Goal: Transaction & Acquisition: Purchase product/service

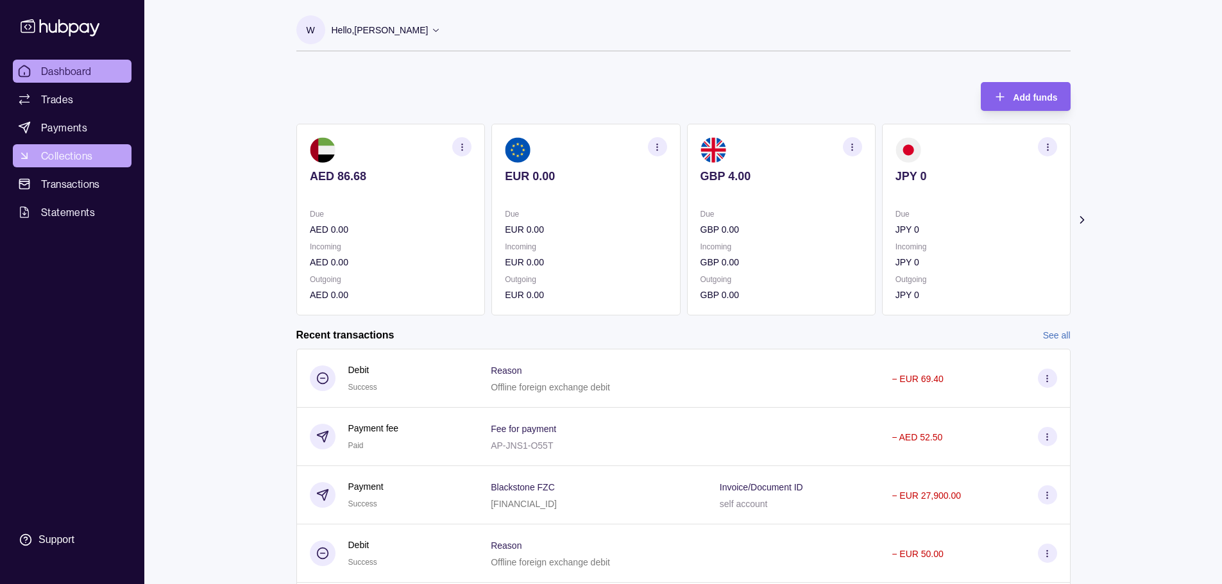
click at [70, 160] on span "Collections" at bounding box center [66, 155] width 51 height 15
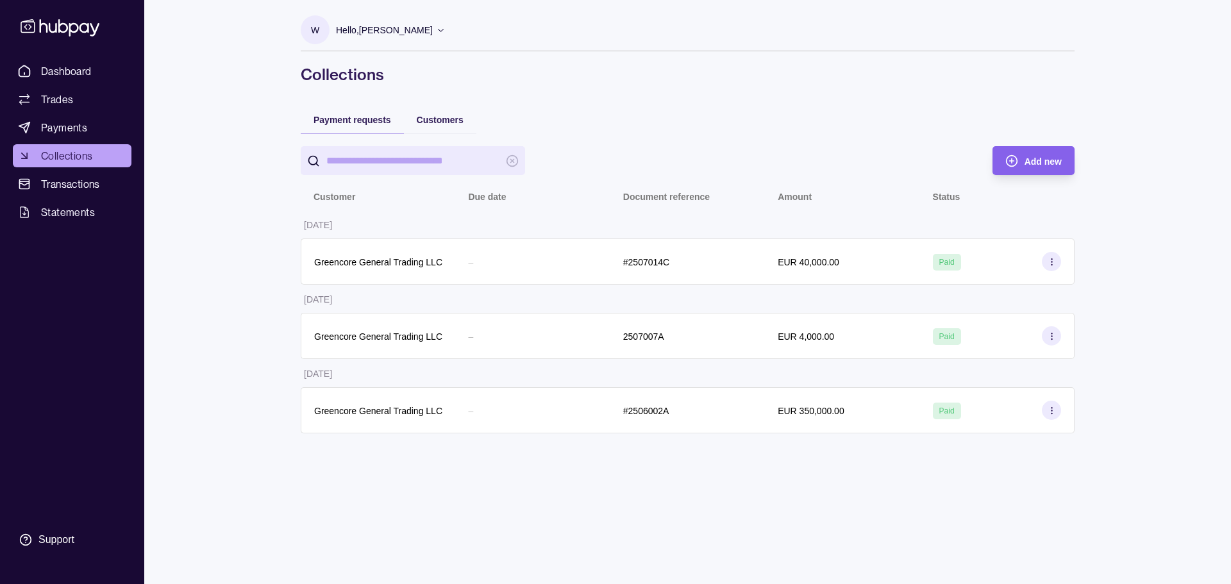
click at [72, 133] on span "Payments" at bounding box center [64, 127] width 46 height 15
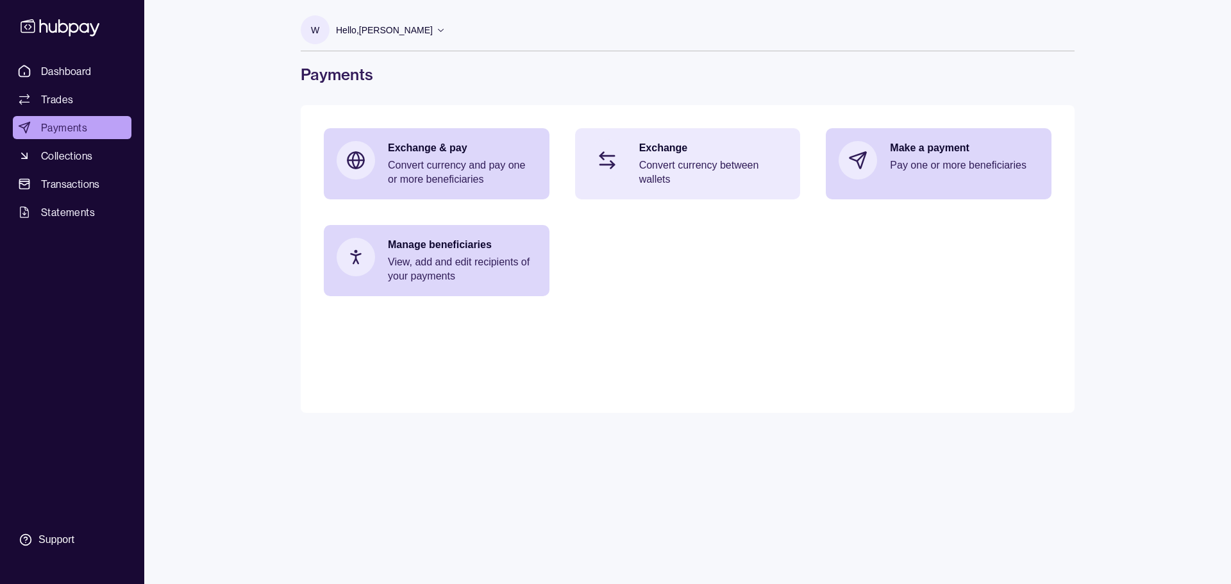
click at [710, 160] on p "Convert currency between wallets" at bounding box center [713, 172] width 149 height 28
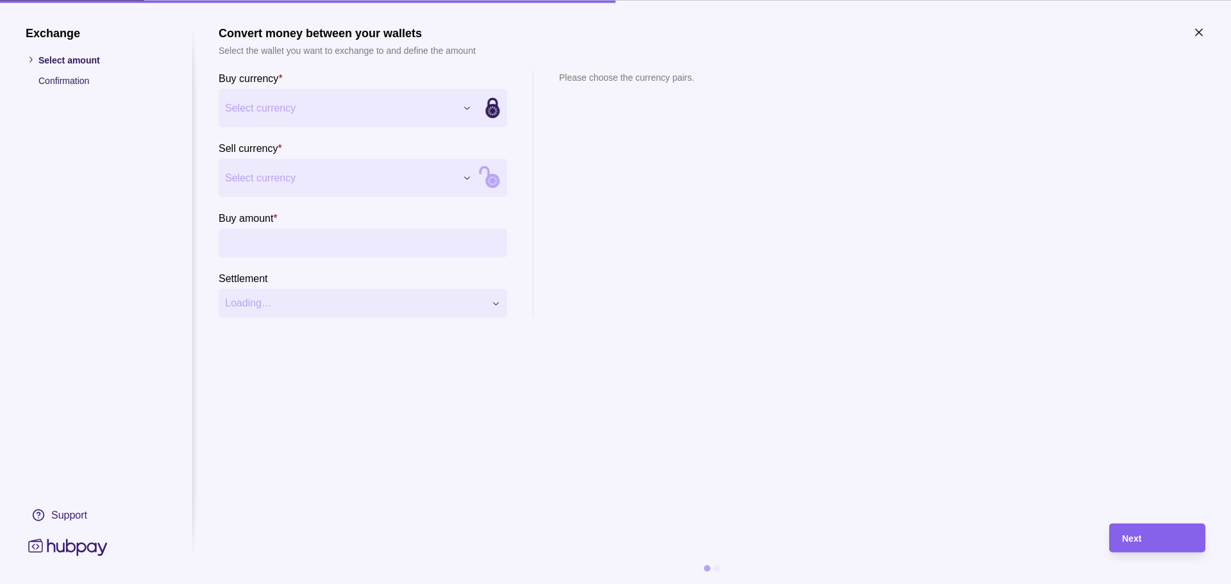
click at [326, 584] on div "Exchange Select amount Confirmation Support Convert money between your wallets …" at bounding box center [615, 584] width 1231 height 0
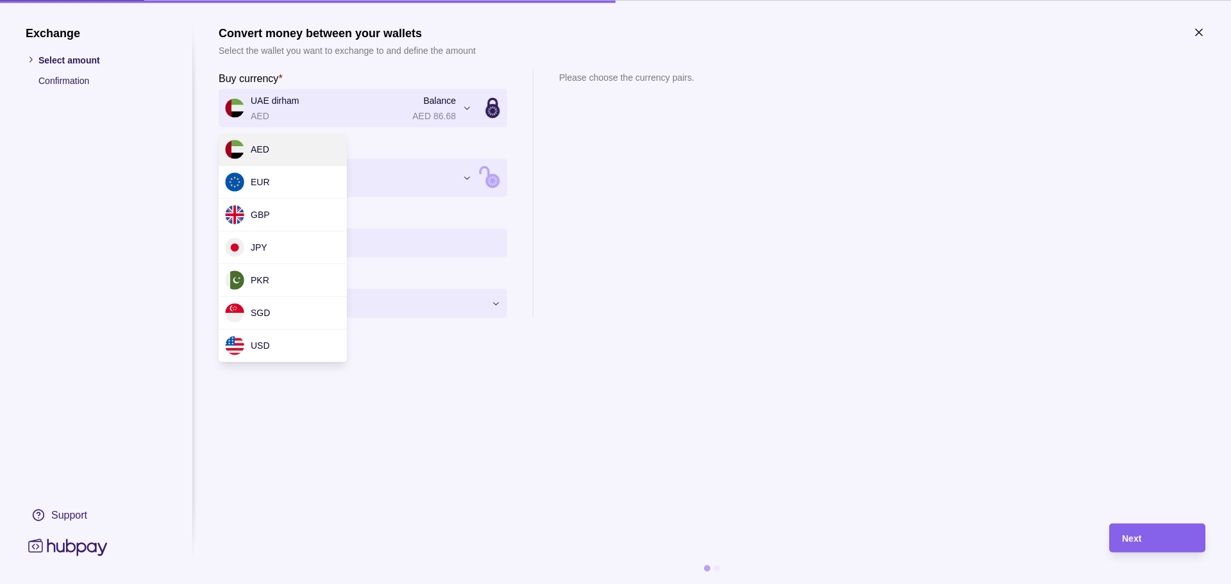
click at [335, 584] on div "Exchange Select amount Confirmation Support Convert money between your wallets …" at bounding box center [615, 584] width 1231 height 0
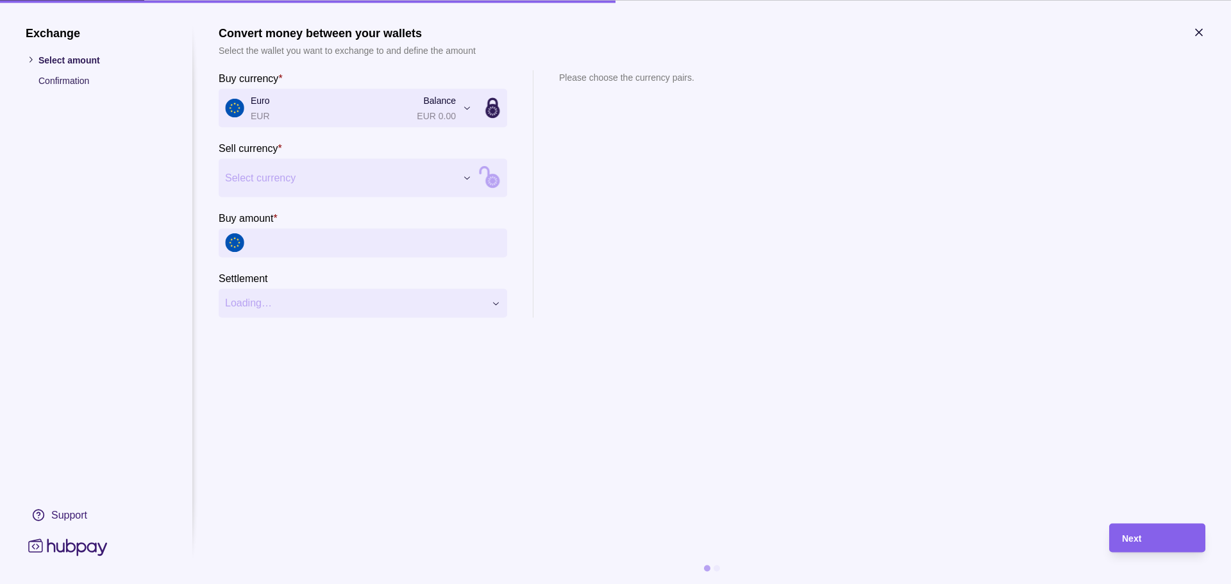
click at [284, 584] on div "Exchange Select amount Confirmation Support Convert money between your wallets …" at bounding box center [615, 584] width 1231 height 0
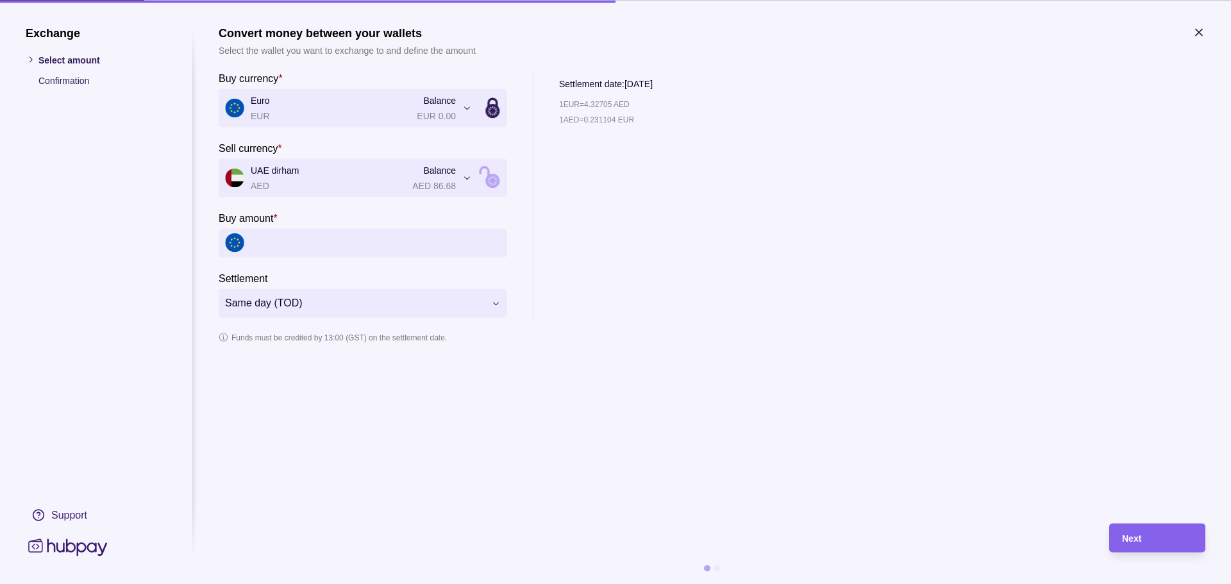
click at [1199, 19] on section "**********" at bounding box center [615, 292] width 1231 height 584
click at [1196, 30] on icon "button" at bounding box center [1199, 32] width 13 height 13
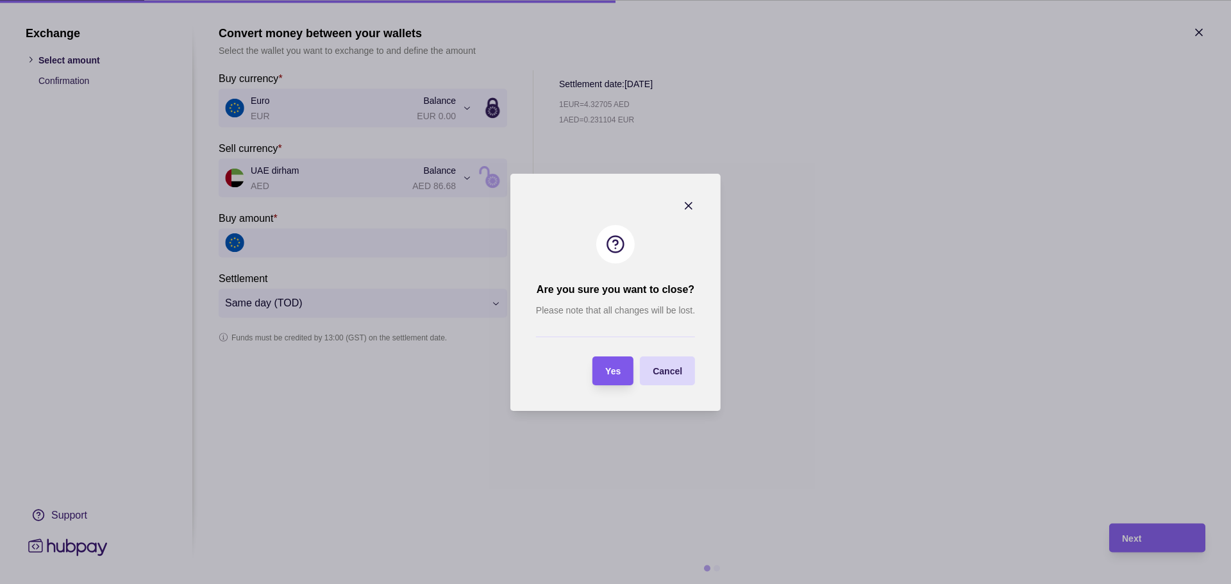
click at [614, 363] on div "Yes" at bounding box center [612, 370] width 15 height 15
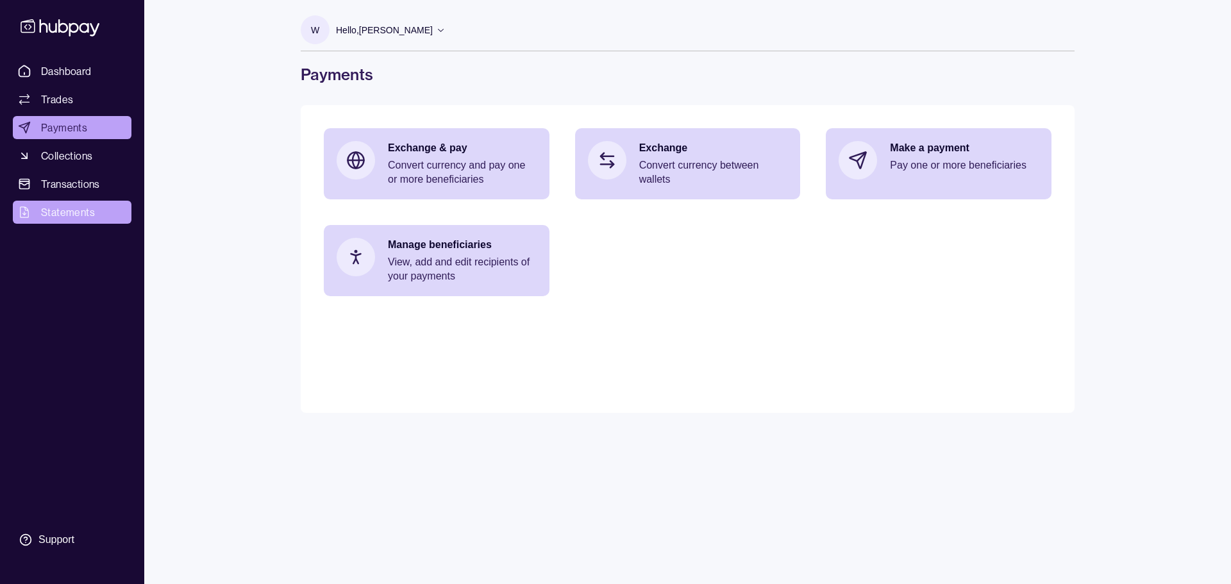
click at [74, 214] on span "Statements" at bounding box center [68, 212] width 54 height 15
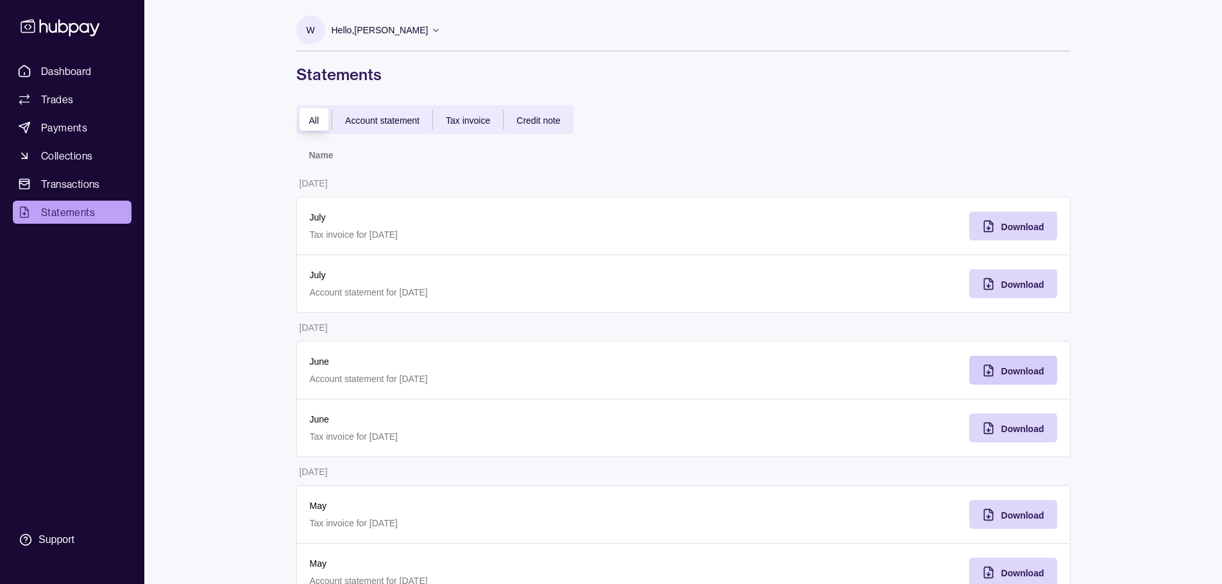
click at [1020, 368] on span "Download" at bounding box center [1022, 371] width 43 height 10
click at [73, 128] on span "Payments" at bounding box center [64, 127] width 46 height 15
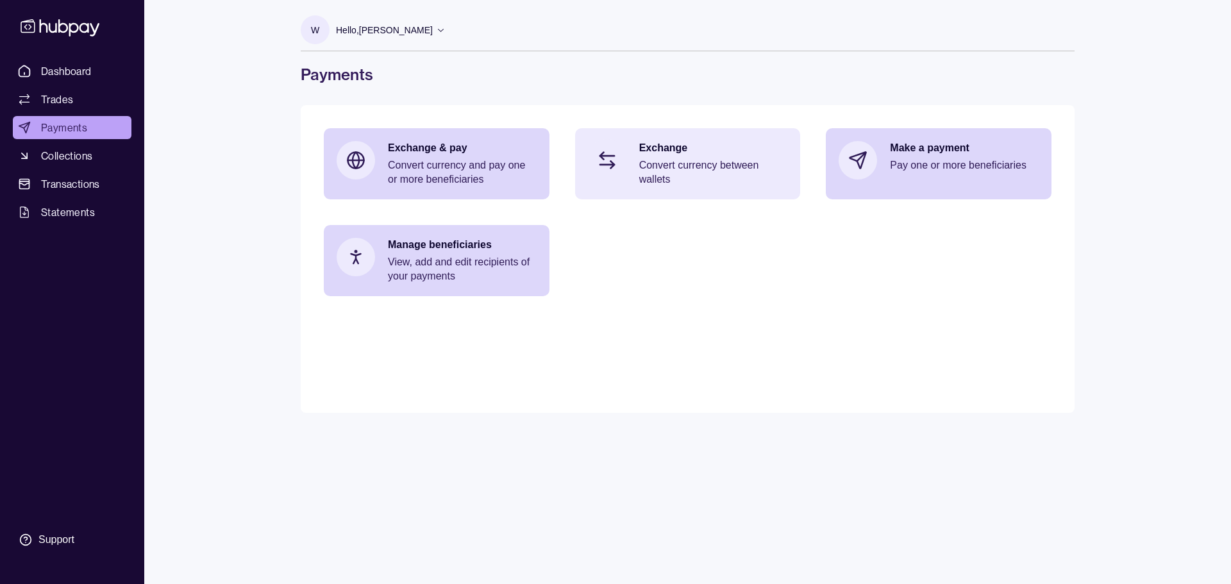
click at [661, 152] on p "Exchange" at bounding box center [713, 148] width 149 height 14
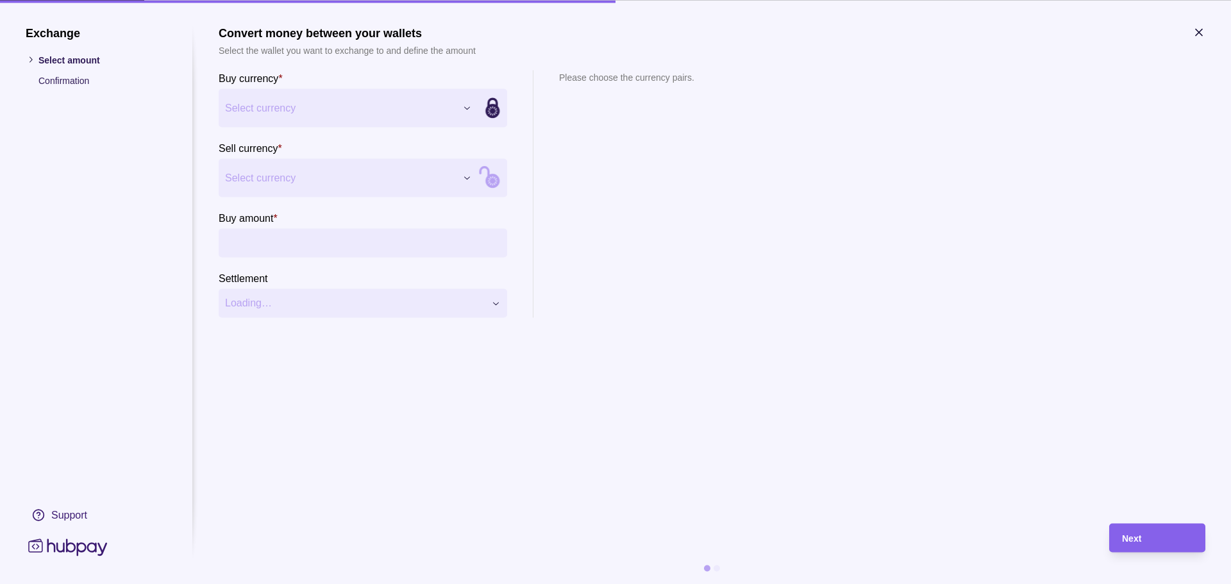
click at [353, 584] on div "Exchange Select amount Confirmation Support Convert money between your wallets …" at bounding box center [615, 584] width 1231 height 0
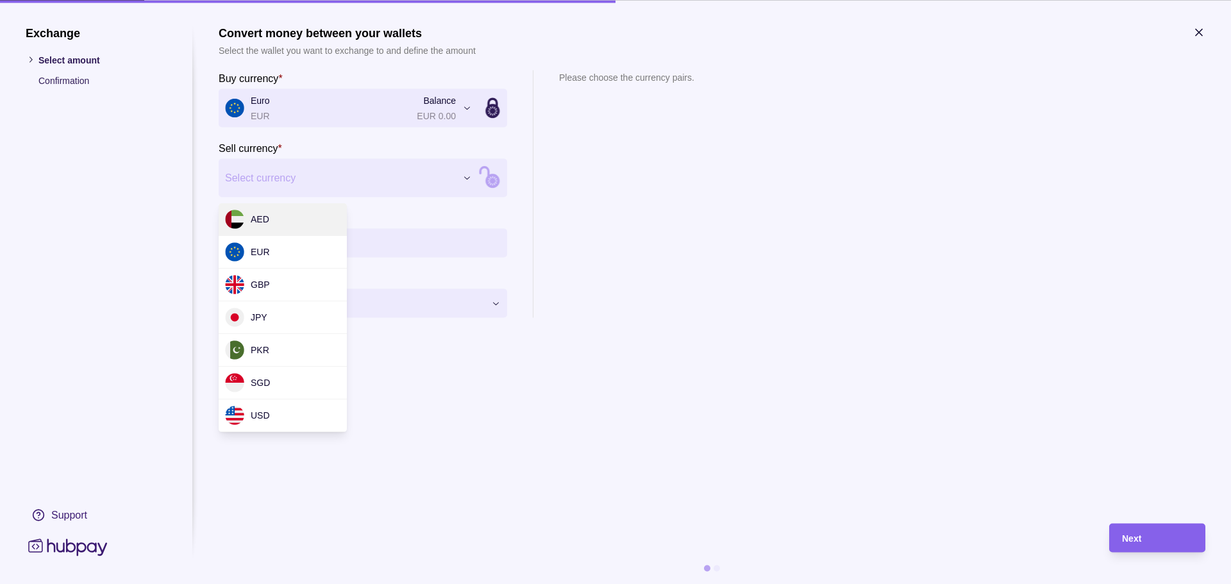
click at [320, 584] on div "Exchange Select amount Confirmation Support Convert money between your wallets …" at bounding box center [615, 584] width 1231 height 0
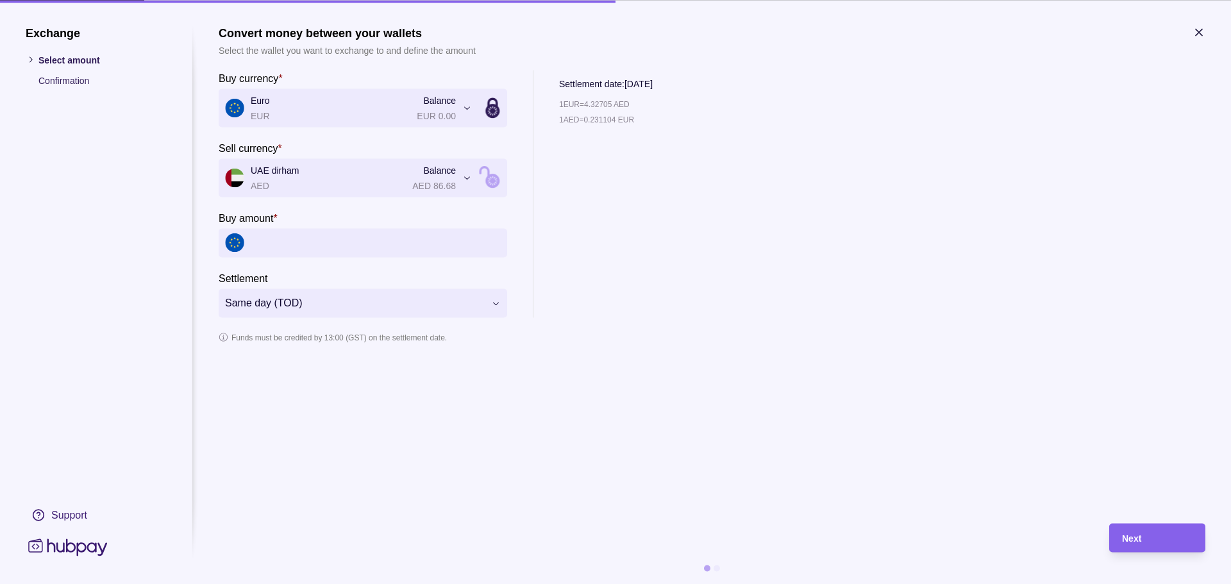
click at [363, 584] on div "**********" at bounding box center [615, 584] width 1231 height 0
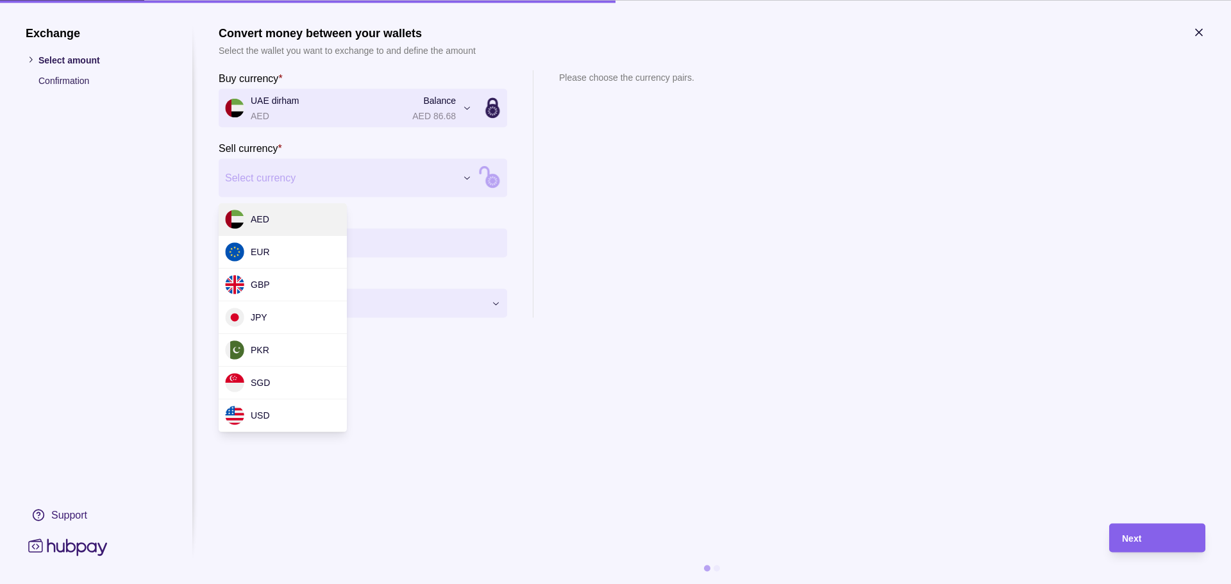
click at [353, 584] on div "Exchange Select amount Confirmation Support Convert money between your wallets …" at bounding box center [615, 584] width 1231 height 0
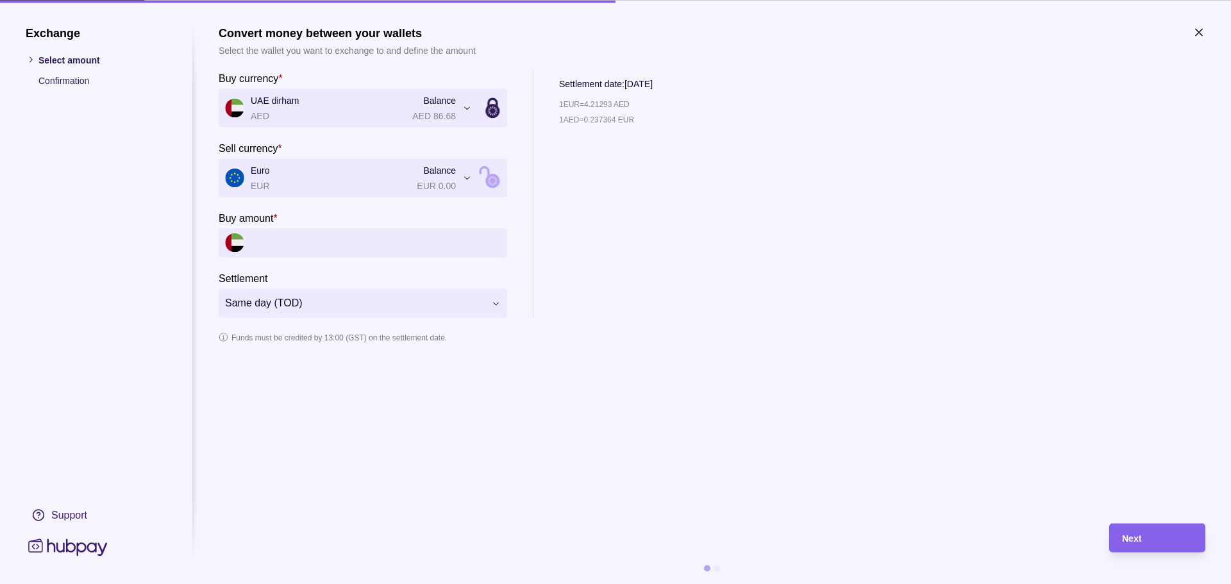
click at [294, 584] on div "**********" at bounding box center [615, 584] width 1231 height 0
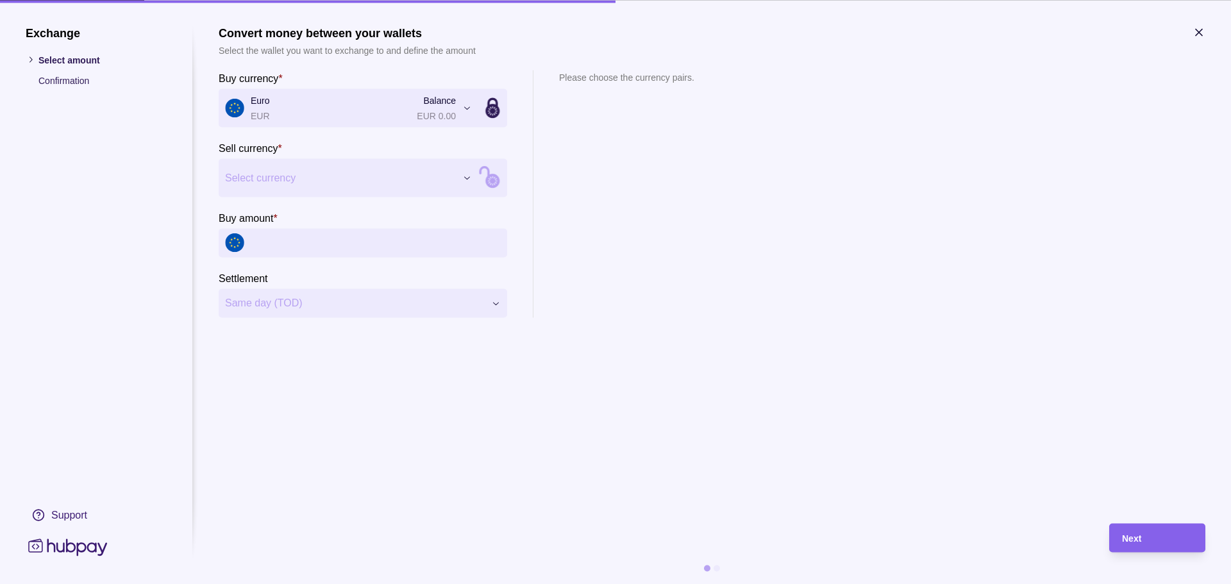
click at [284, 584] on div "Exchange Select amount Confirmation Support Convert money between your wallets …" at bounding box center [615, 584] width 1231 height 0
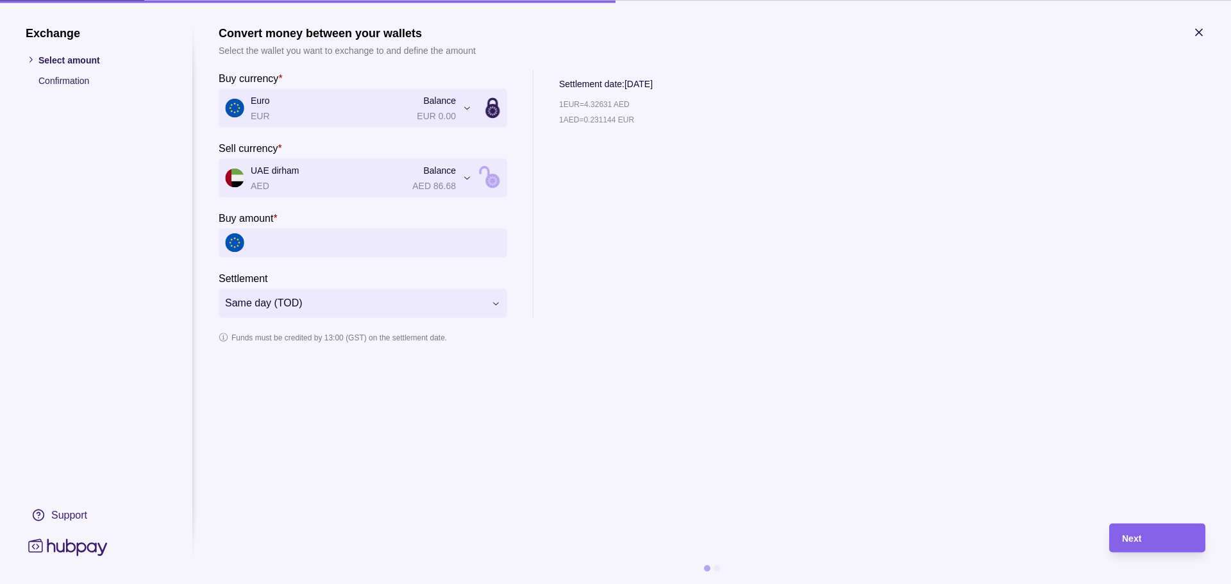
click at [1199, 30] on icon "button" at bounding box center [1199, 32] width 13 height 13
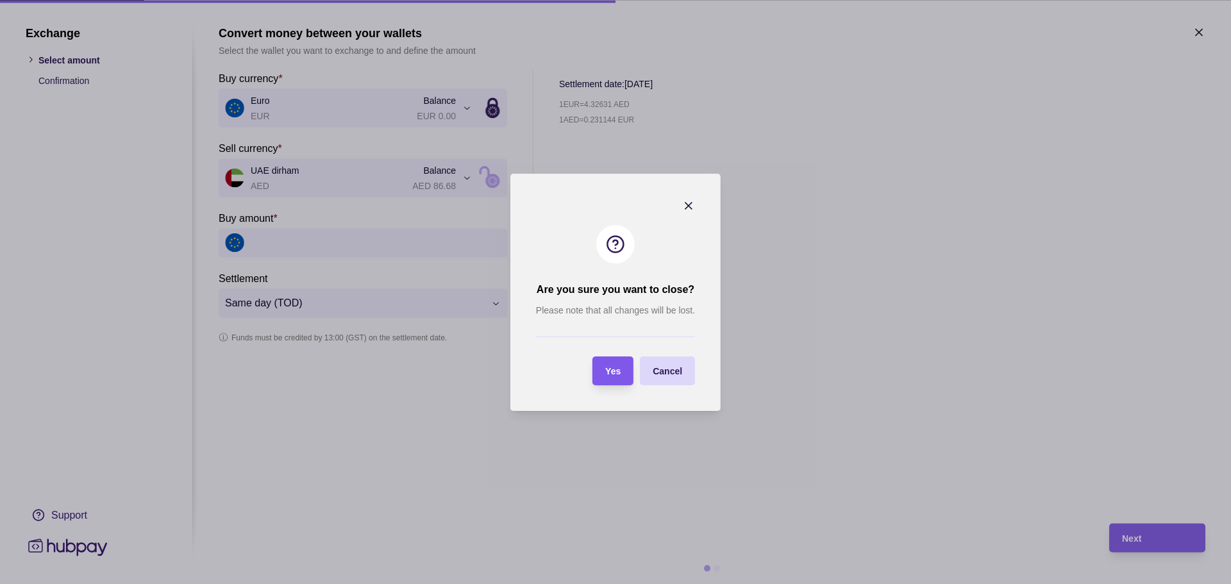
click at [619, 371] on span "Yes" at bounding box center [612, 371] width 15 height 10
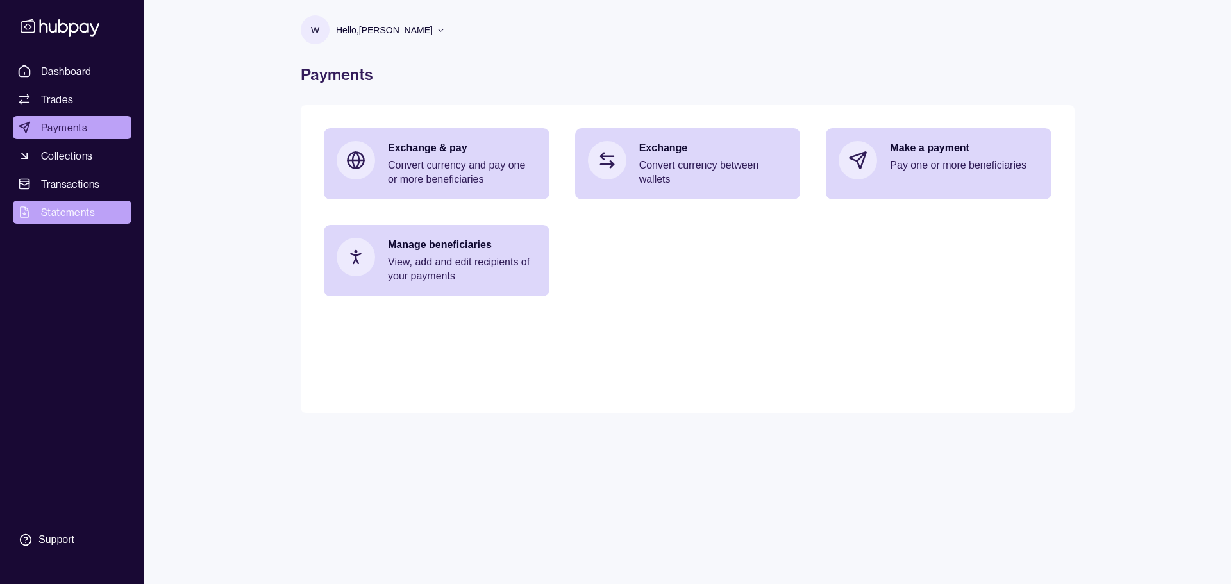
click at [74, 212] on span "Statements" at bounding box center [68, 212] width 54 height 15
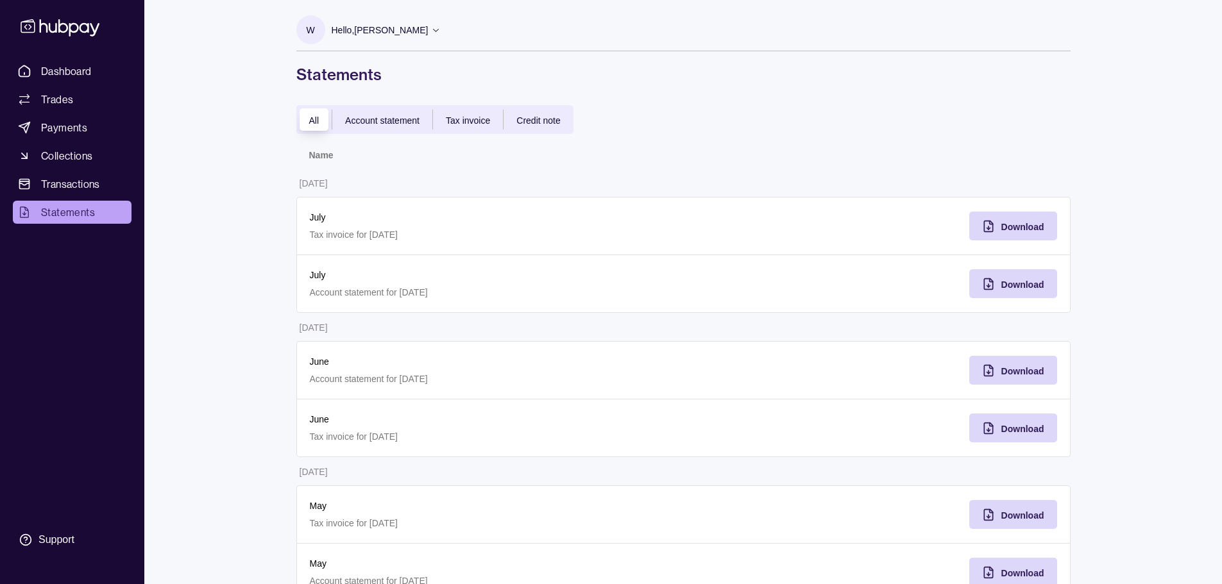
click at [376, 119] on span "Account statement" at bounding box center [382, 120] width 74 height 10
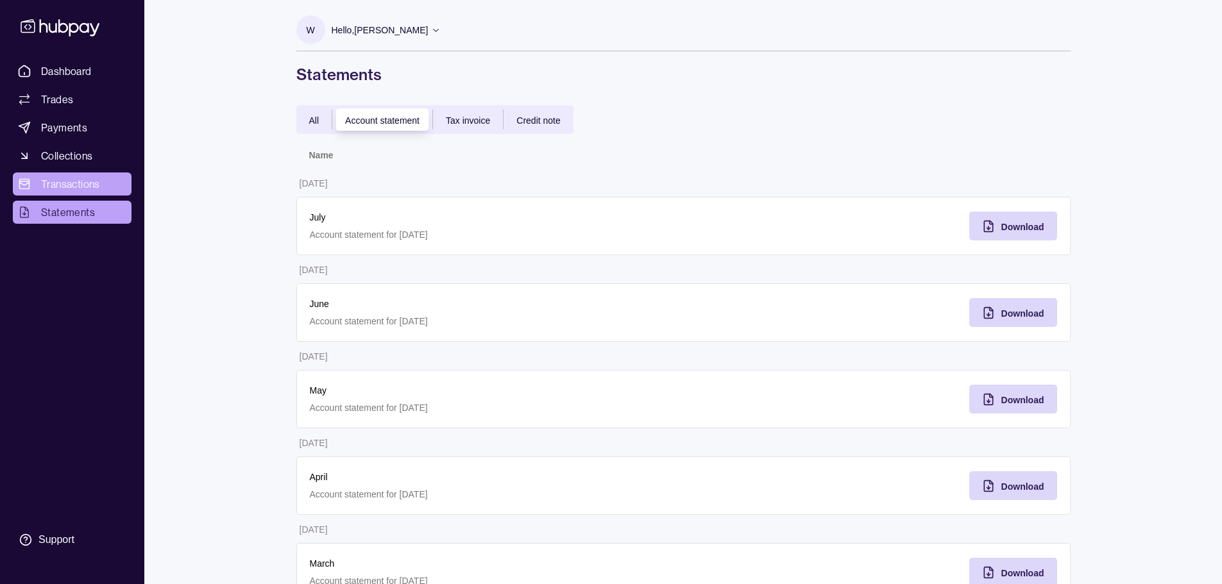
click at [108, 183] on link "Transactions" at bounding box center [72, 184] width 119 height 23
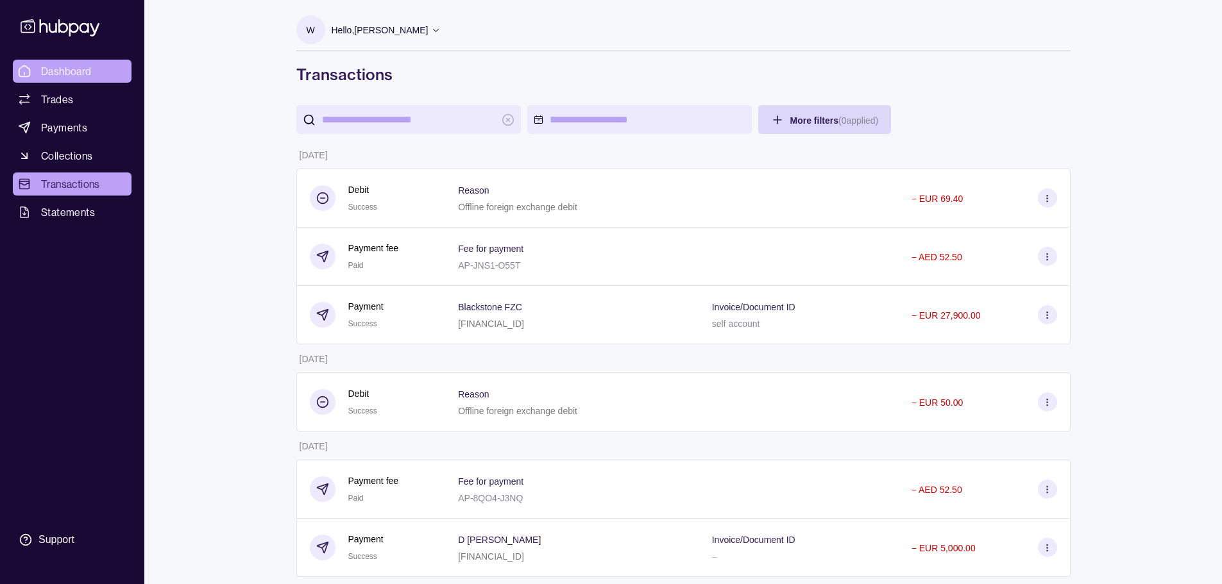
click at [74, 70] on span "Dashboard" at bounding box center [66, 70] width 51 height 15
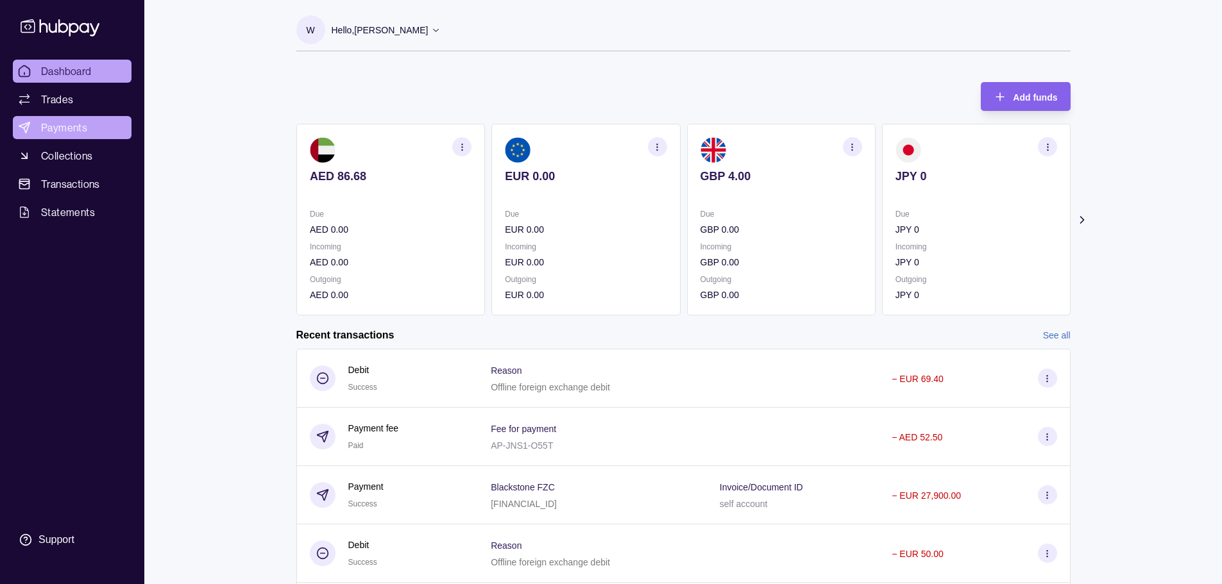
click at [70, 123] on span "Payments" at bounding box center [64, 127] width 46 height 15
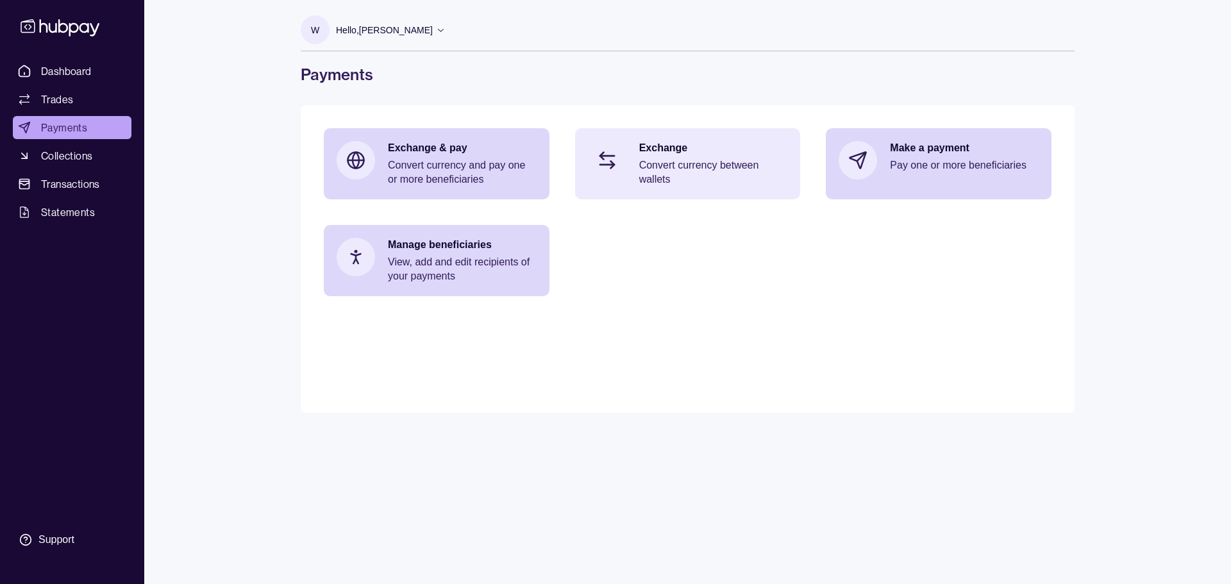
click at [746, 172] on p "Convert currency between wallets" at bounding box center [713, 172] width 149 height 28
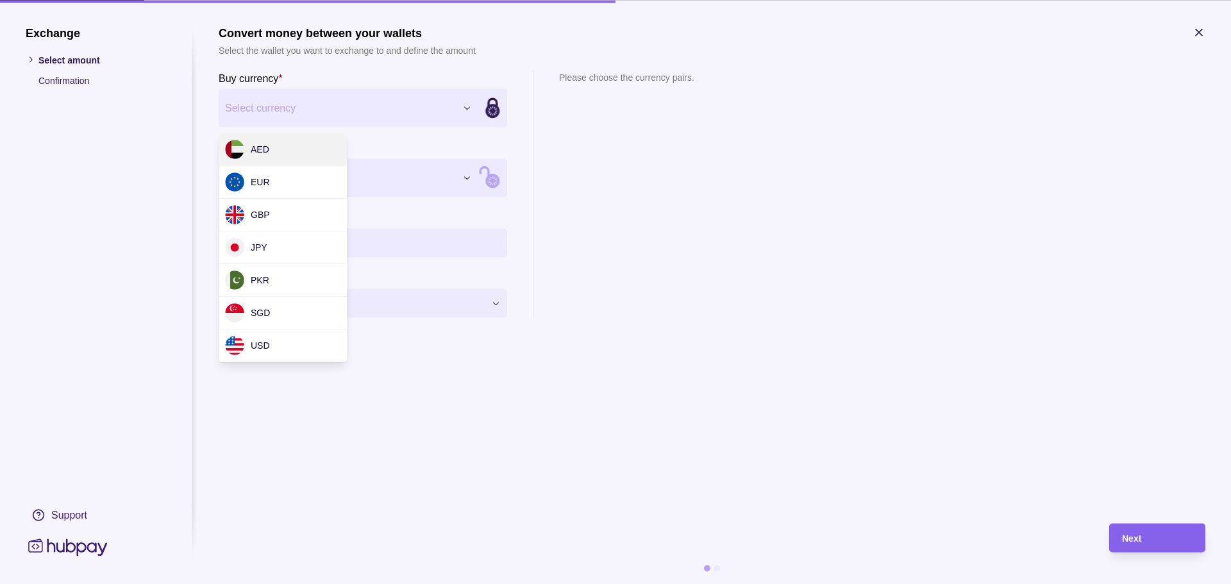
click at [283, 584] on div "Exchange Select amount Confirmation Support Convert money between your wallets …" at bounding box center [615, 584] width 1231 height 0
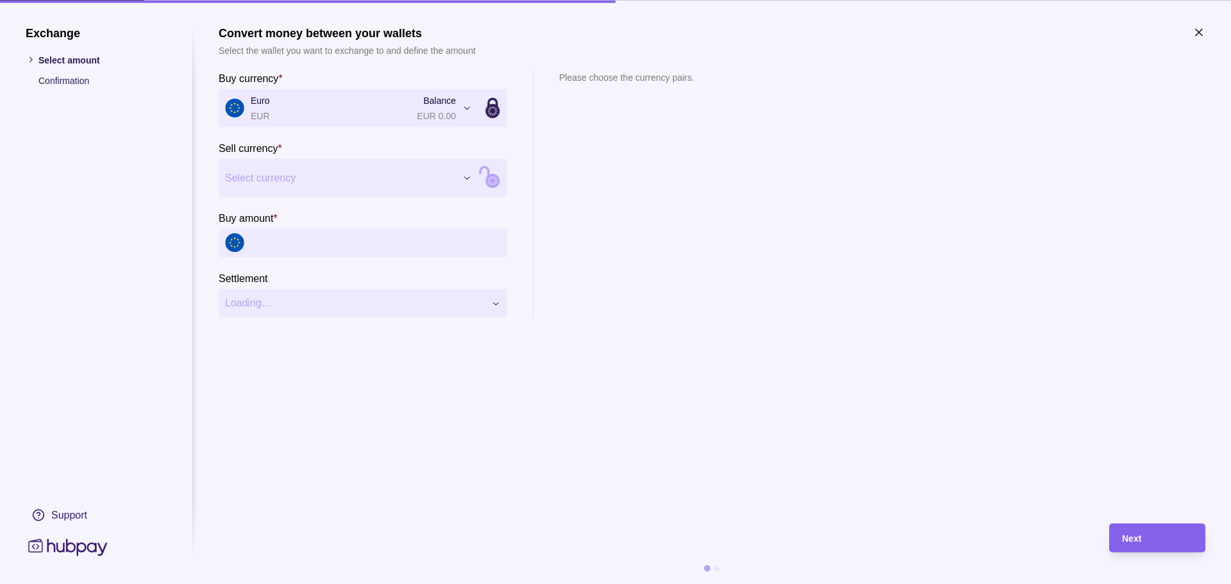
click at [303, 584] on div "Exchange Select amount Confirmation Support Convert money between your wallets …" at bounding box center [615, 584] width 1231 height 0
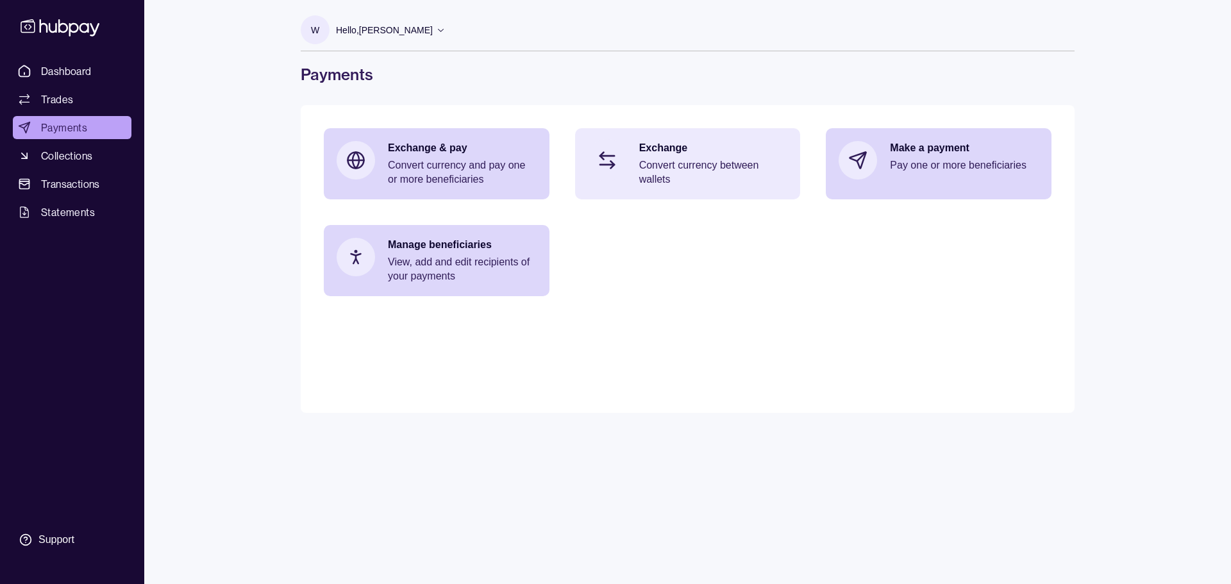
click at [667, 173] on p "Convert currency between wallets" at bounding box center [713, 172] width 149 height 28
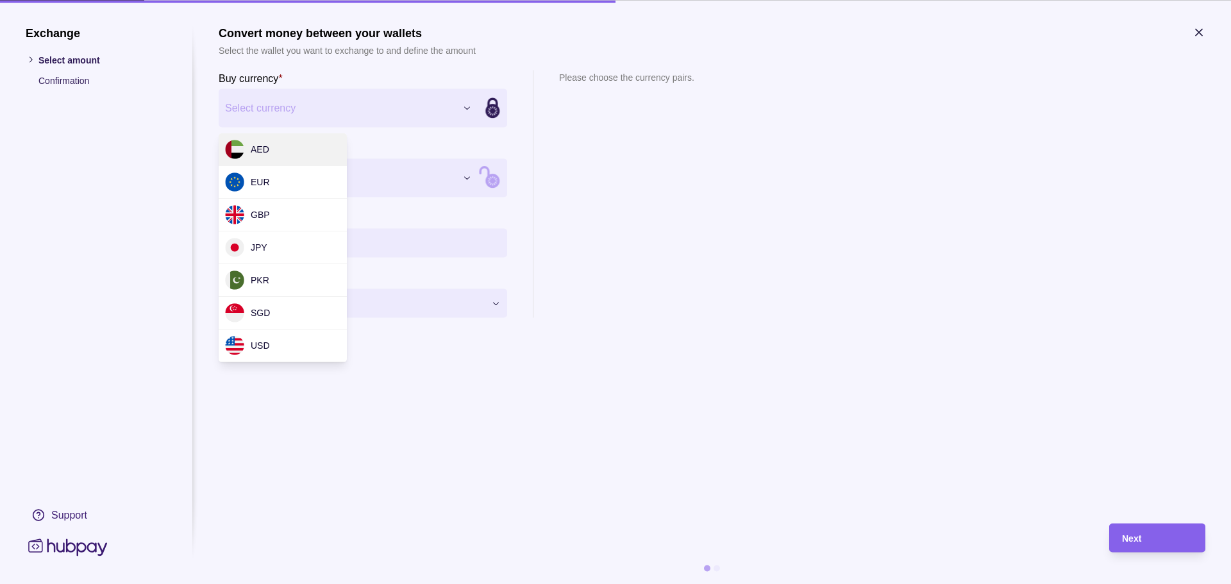
click at [308, 584] on div "Exchange Select amount Confirmation Support Convert money between your wallets …" at bounding box center [615, 584] width 1231 height 0
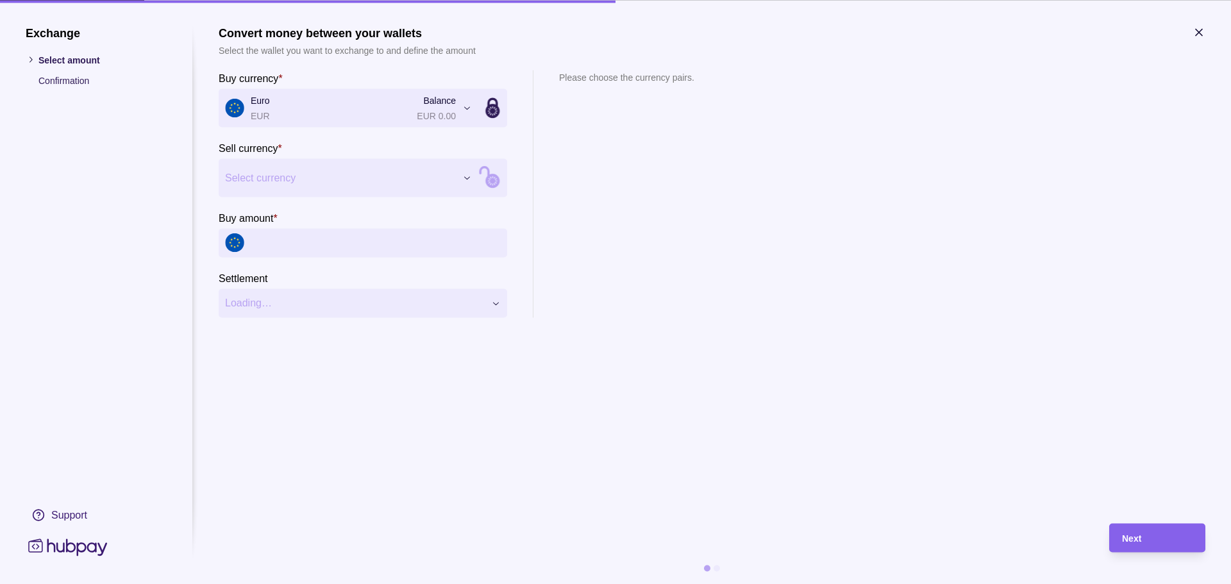
click at [266, 584] on div "Exchange Select amount Confirmation Support Convert money between your wallets …" at bounding box center [615, 584] width 1231 height 0
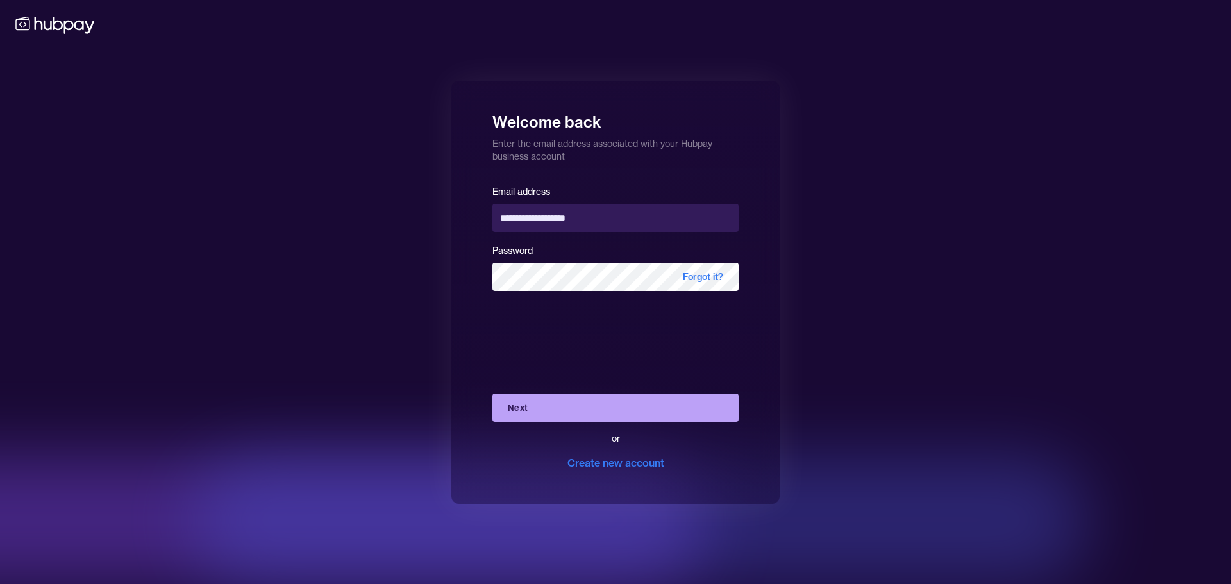
click at [530, 406] on button "Next" at bounding box center [616, 408] width 246 height 28
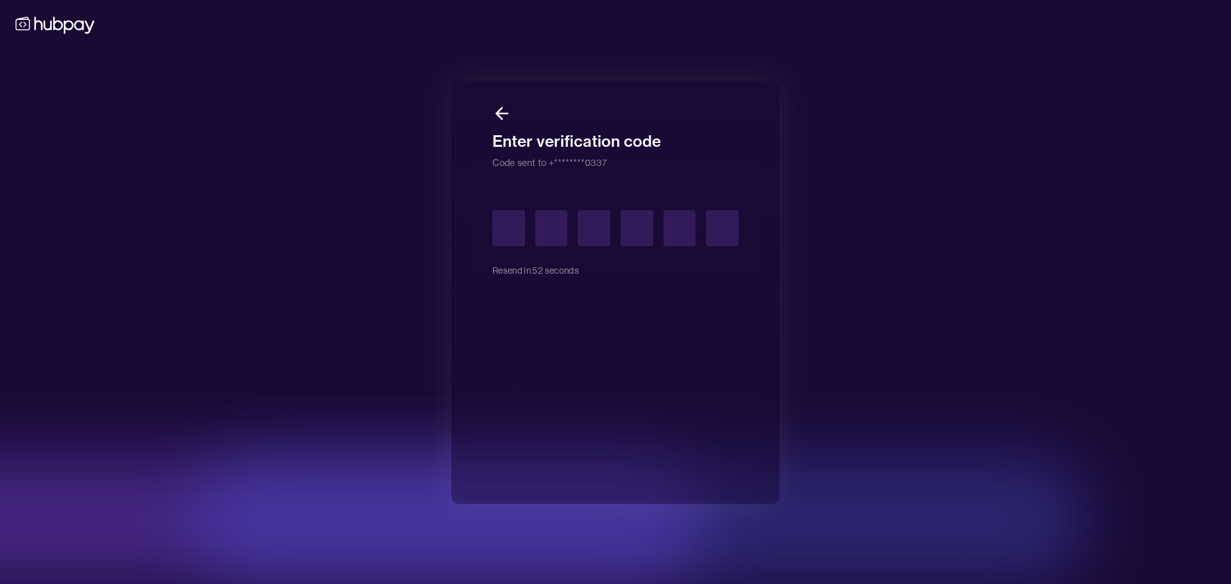
type input "*"
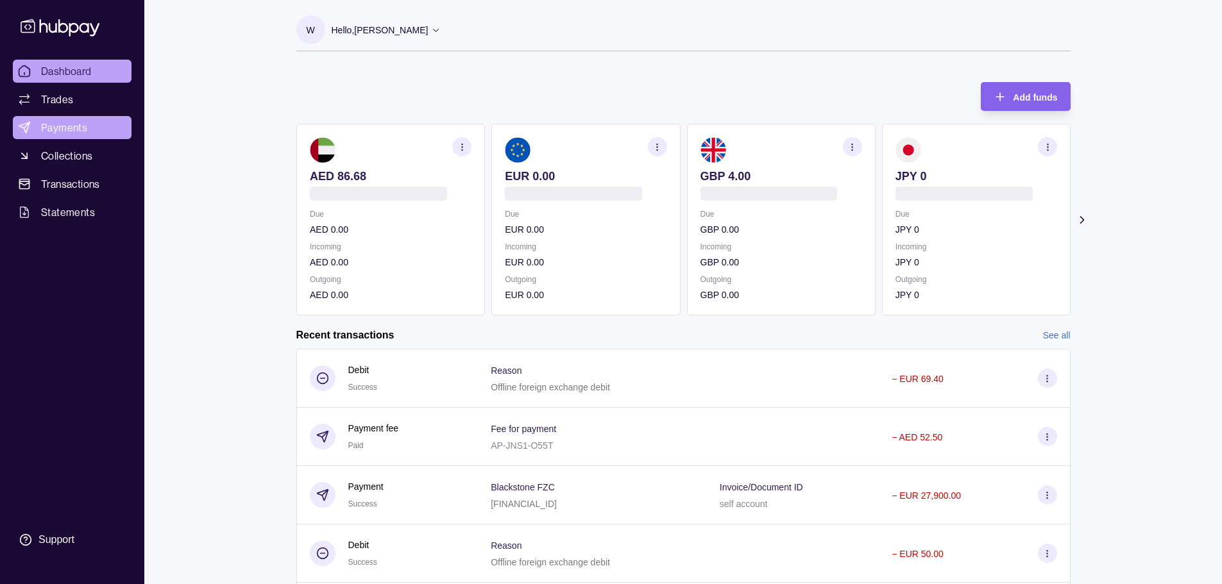
click at [51, 124] on span "Payments" at bounding box center [64, 127] width 46 height 15
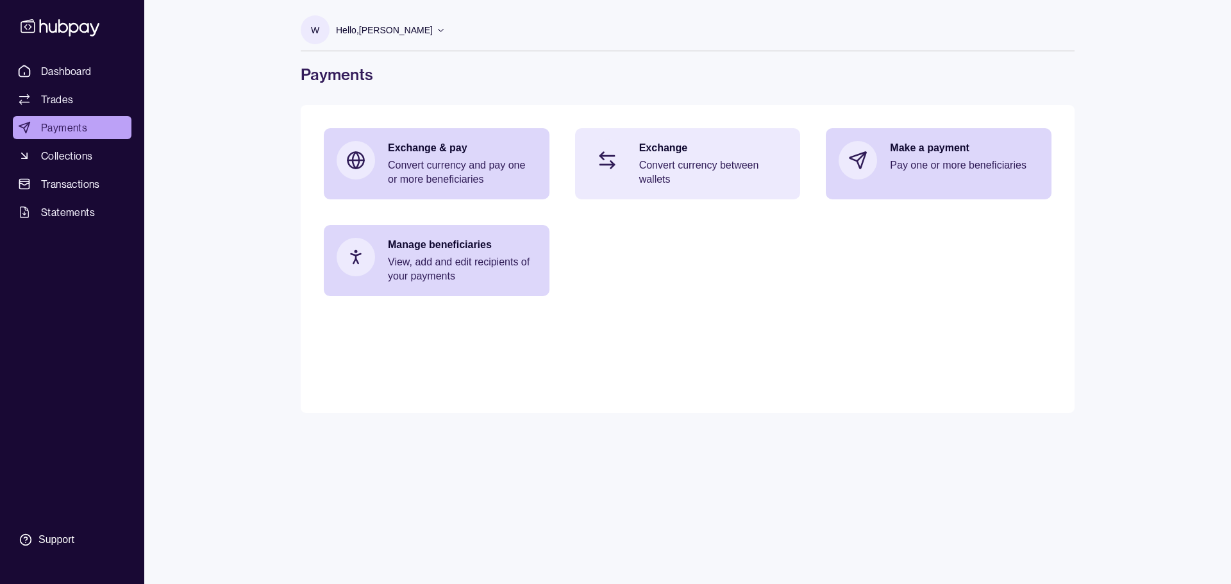
click at [690, 171] on p "Convert currency between wallets" at bounding box center [713, 172] width 149 height 28
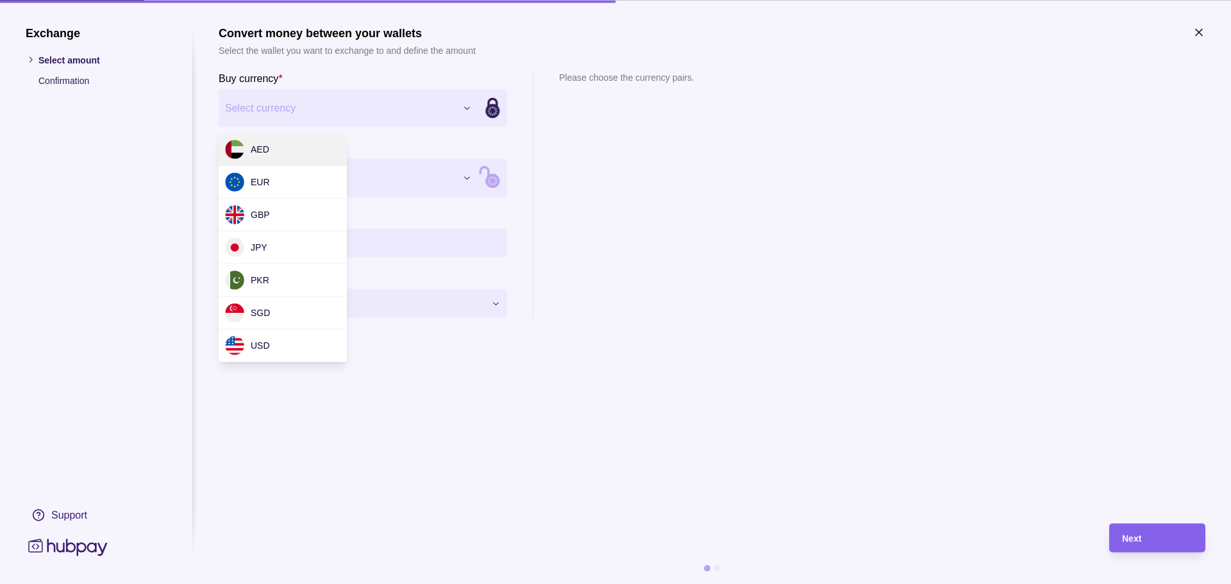
click at [317, 584] on div "Exchange Select amount Confirmation Support Convert money between your wallets …" at bounding box center [615, 584] width 1231 height 0
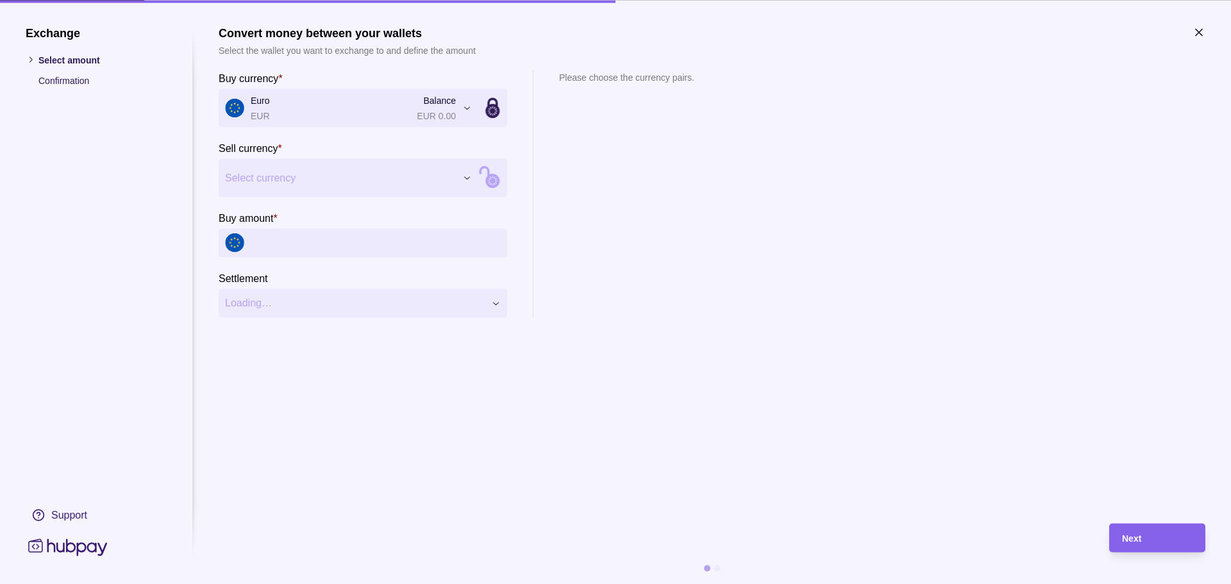
click at [309, 584] on div "Exchange Select amount Confirmation Support Convert money between your wallets …" at bounding box center [615, 584] width 1231 height 0
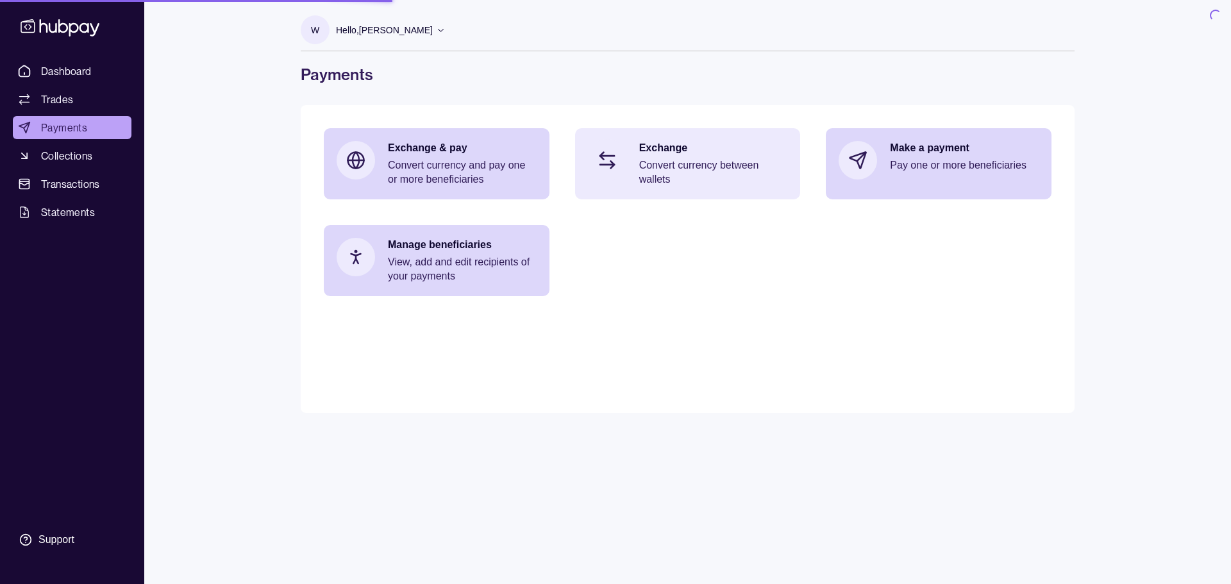
click at [680, 139] on div "Exchange Convert currency between wallets" at bounding box center [688, 163] width 226 height 71
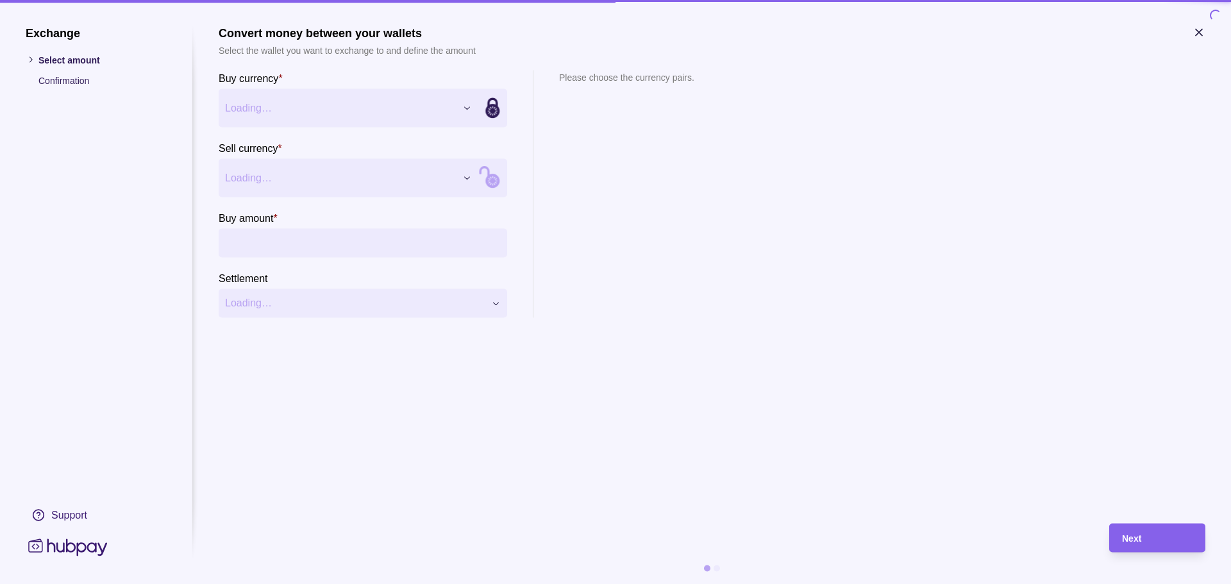
type input "**********"
click at [1202, 33] on icon "button" at bounding box center [1199, 32] width 13 height 13
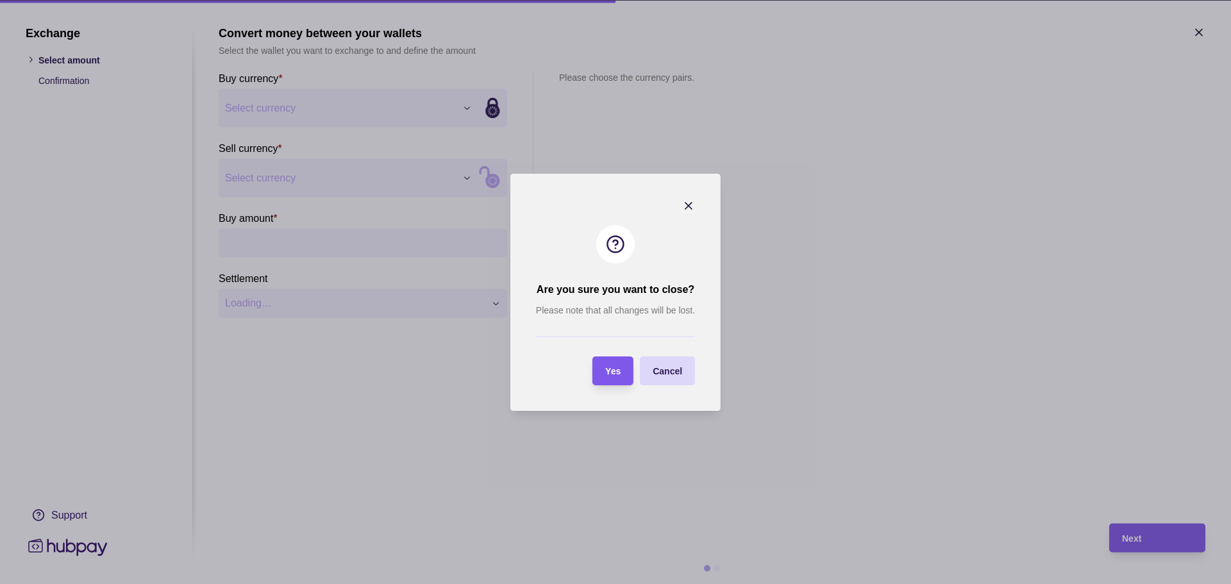
click at [612, 368] on span "Yes" at bounding box center [612, 371] width 15 height 10
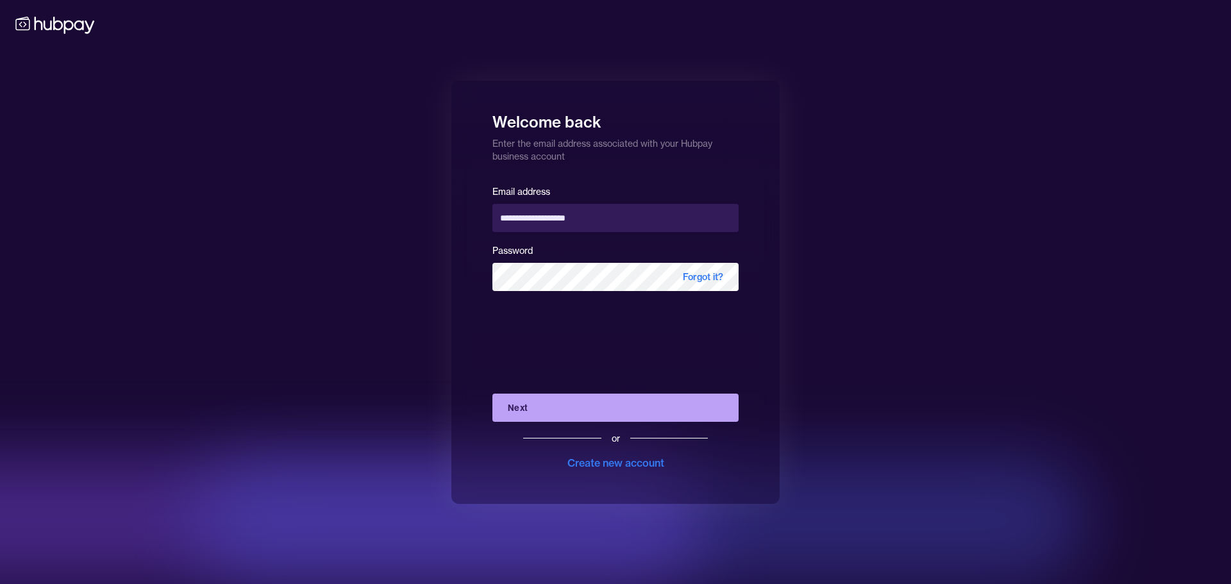
click at [548, 409] on button "Next" at bounding box center [616, 408] width 246 height 28
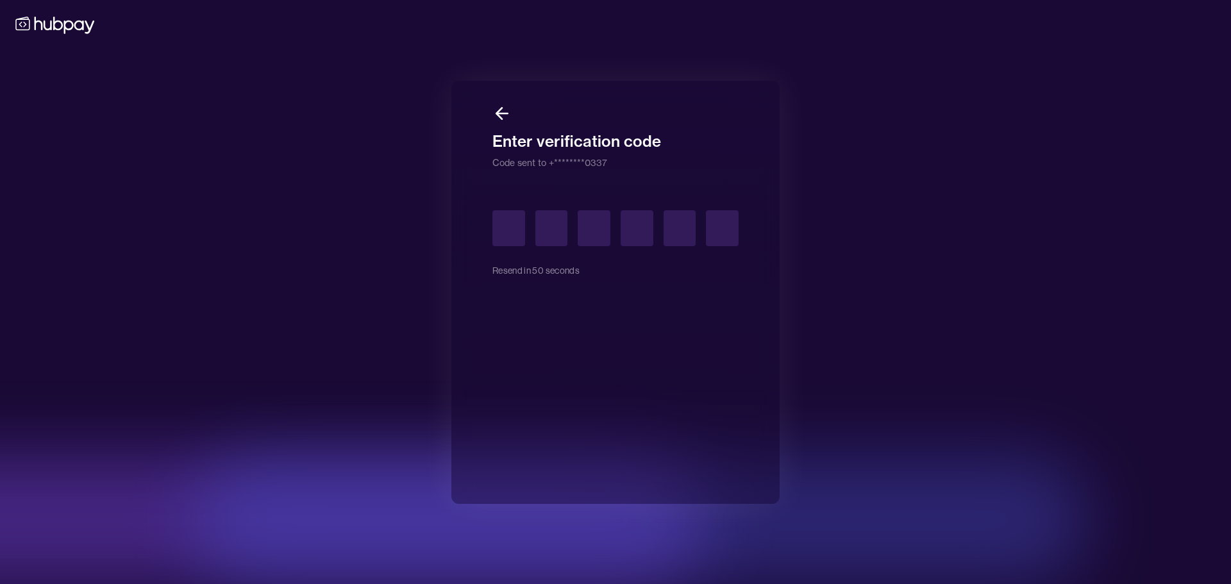
type input "*"
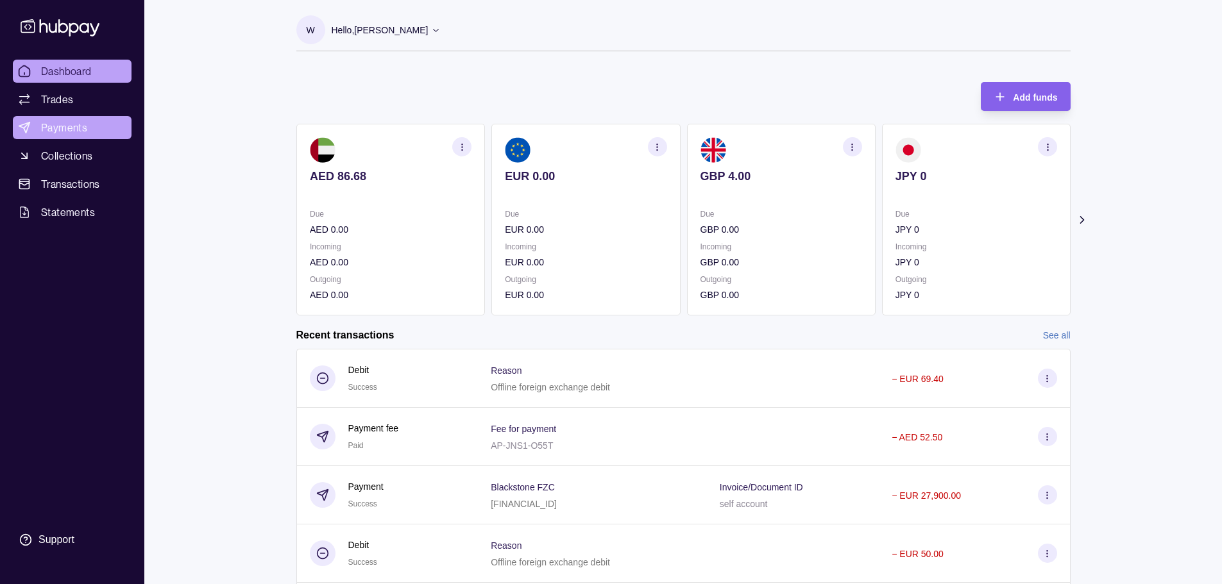
click at [71, 129] on span "Payments" at bounding box center [64, 127] width 46 height 15
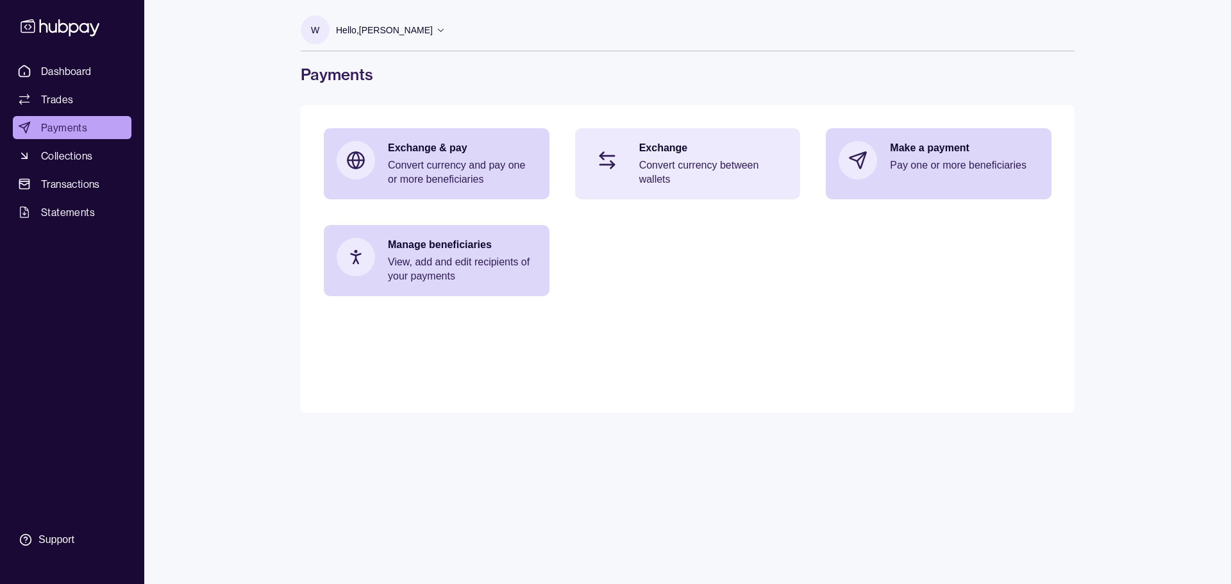
click at [688, 153] on p "Exchange" at bounding box center [713, 148] width 149 height 14
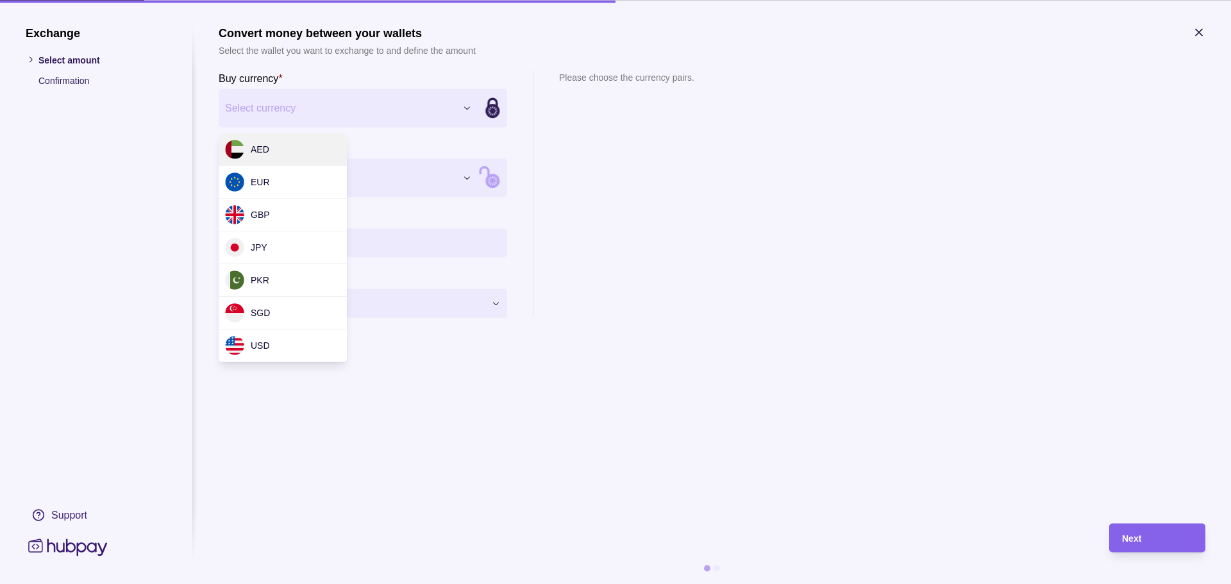
click at [305, 584] on div "Exchange Select amount Confirmation Support Convert money between your wallets …" at bounding box center [615, 584] width 1231 height 0
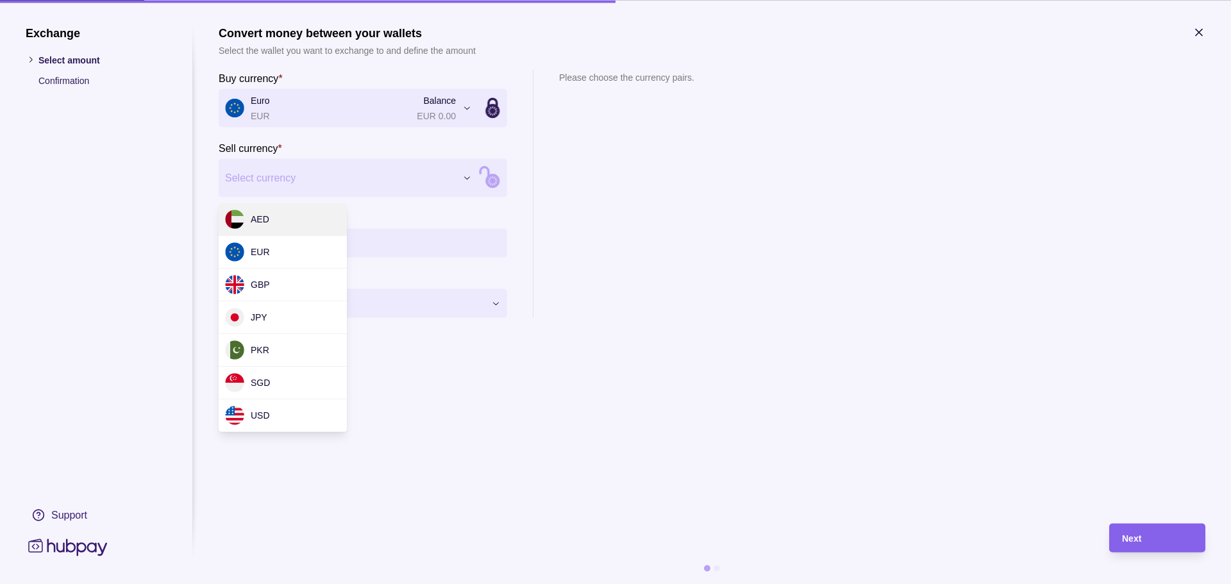
click at [282, 584] on div "Exchange Select amount Confirmation Support Convert money between your wallets …" at bounding box center [615, 584] width 1231 height 0
